Goal: Task Accomplishment & Management: Manage account settings

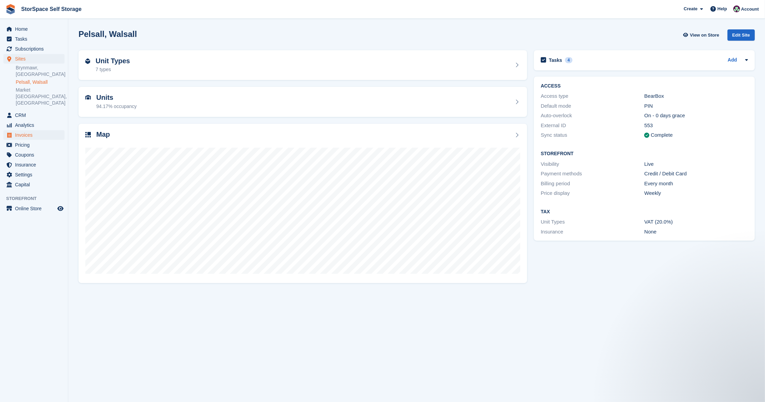
click at [28, 130] on span "Invoices" at bounding box center [35, 135] width 41 height 10
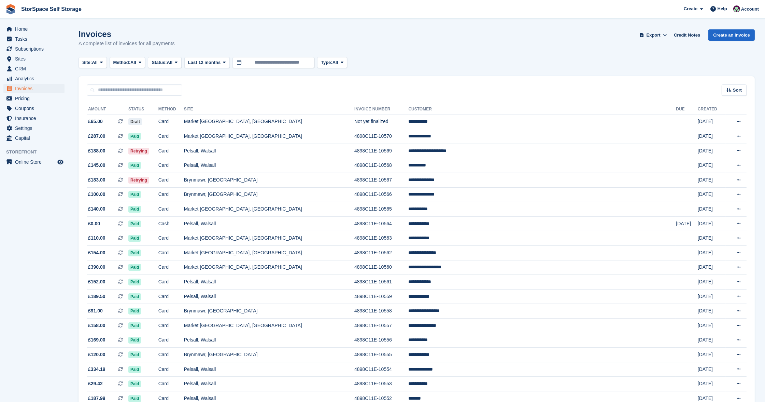
click at [85, 66] on button "Site: All" at bounding box center [93, 62] width 28 height 11
click at [98, 106] on link "Pelsall, Walsall" at bounding box center [149, 103] width 135 height 12
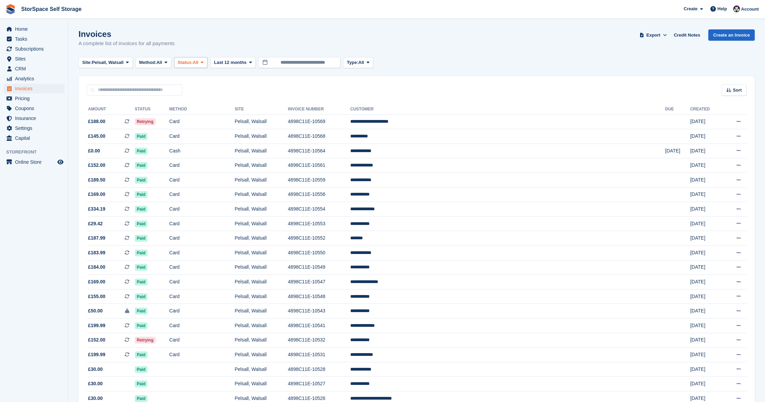
click at [204, 63] on icon at bounding box center [202, 62] width 3 height 4
click at [215, 108] on link "Draft" at bounding box center [206, 103] width 59 height 12
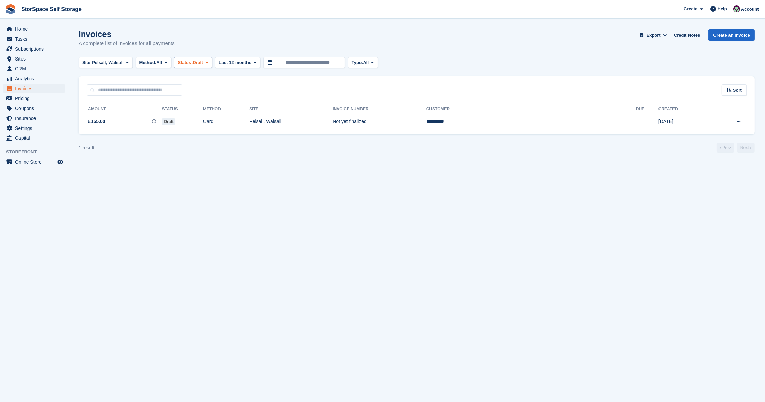
click at [203, 61] on span "Draft" at bounding box center [198, 62] width 10 height 7
click at [210, 111] on link "Open" at bounding box center [206, 115] width 59 height 12
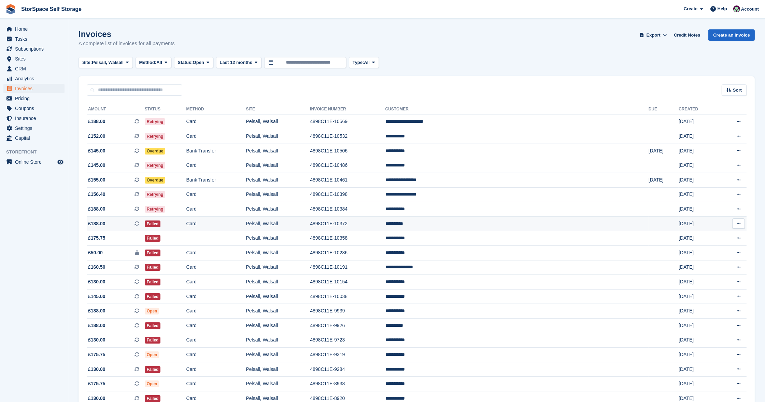
click at [310, 222] on td "Pelsall, Walsall" at bounding box center [278, 223] width 64 height 15
click at [385, 268] on td "4898C11E-10191" at bounding box center [347, 267] width 75 height 15
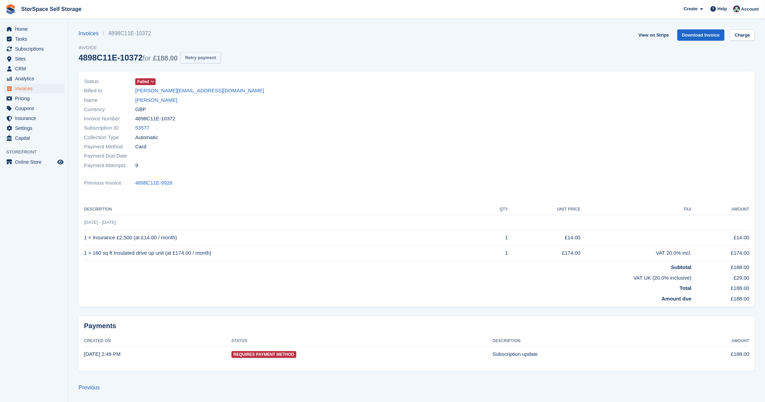
click at [216, 56] on button "Retry payment" at bounding box center [200, 57] width 40 height 11
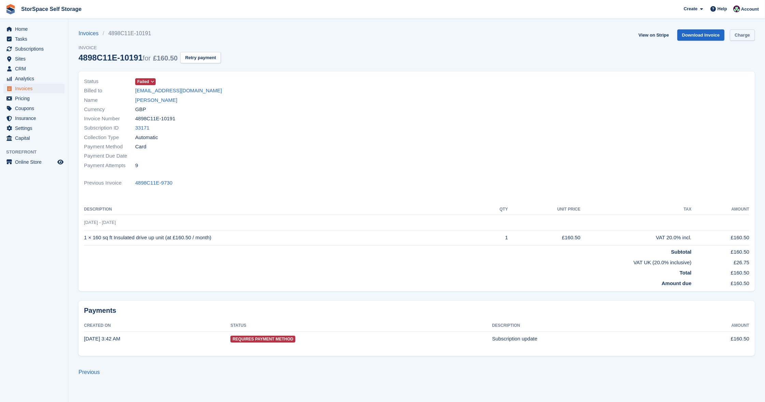
click at [749, 31] on link "Charge" at bounding box center [742, 34] width 25 height 11
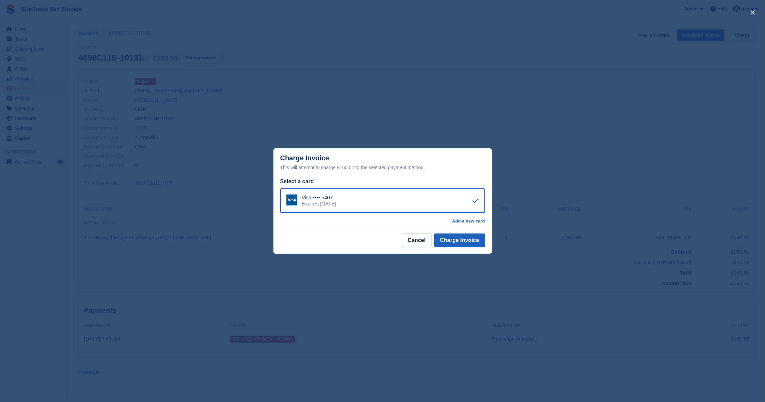
click at [468, 245] on button "Charge Invoice" at bounding box center [459, 240] width 51 height 14
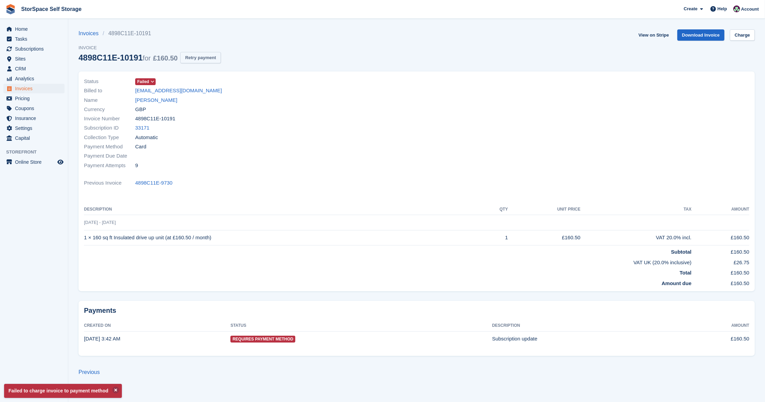
click at [201, 61] on button "Retry payment" at bounding box center [200, 57] width 40 height 11
